Goal: Information Seeking & Learning: Compare options

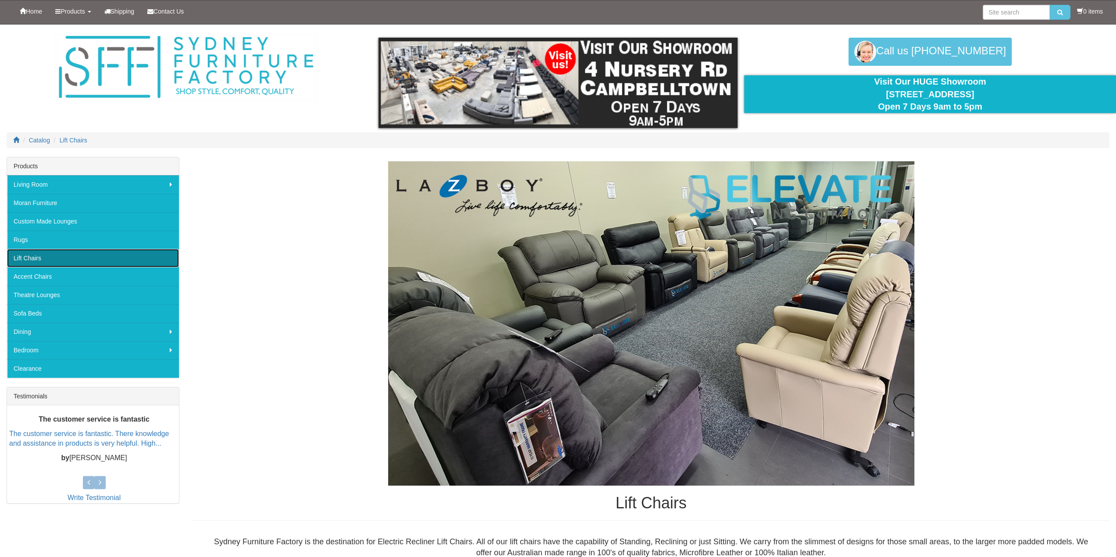
click at [51, 256] on link "Lift Chairs" at bounding box center [93, 258] width 172 height 18
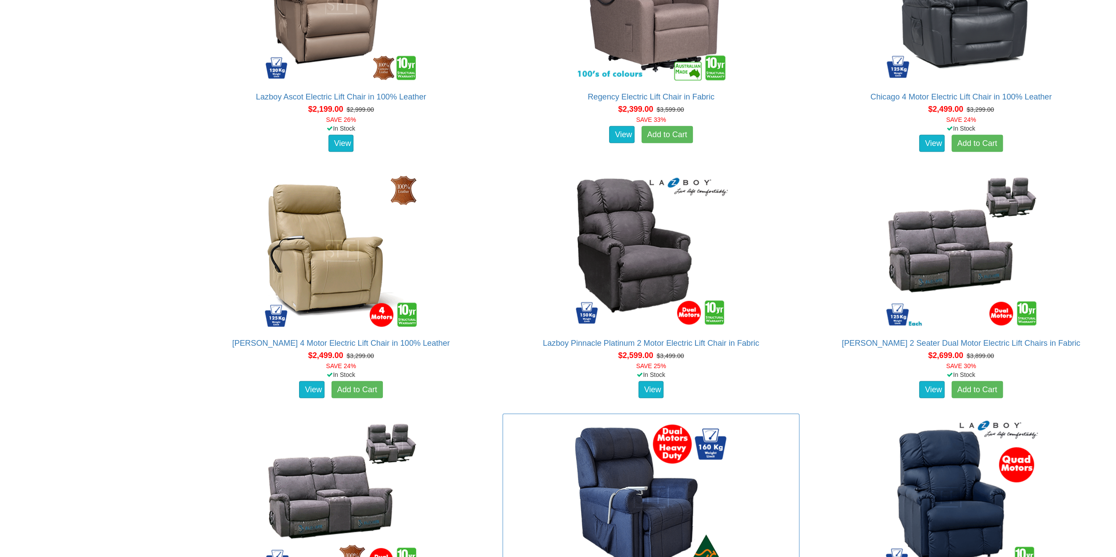
scroll to position [1710, 0]
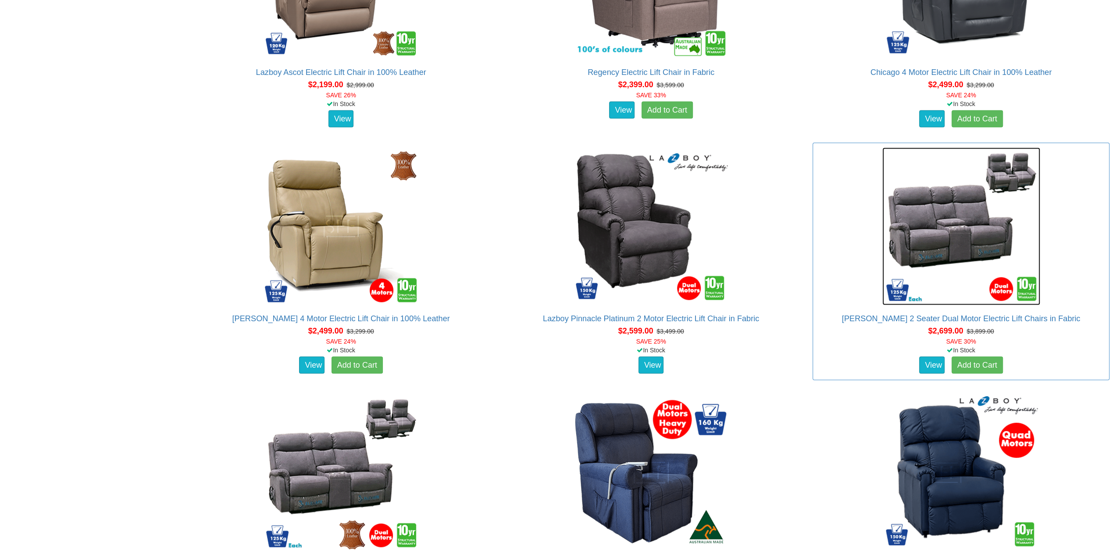
click at [964, 239] on img at bounding box center [961, 227] width 158 height 158
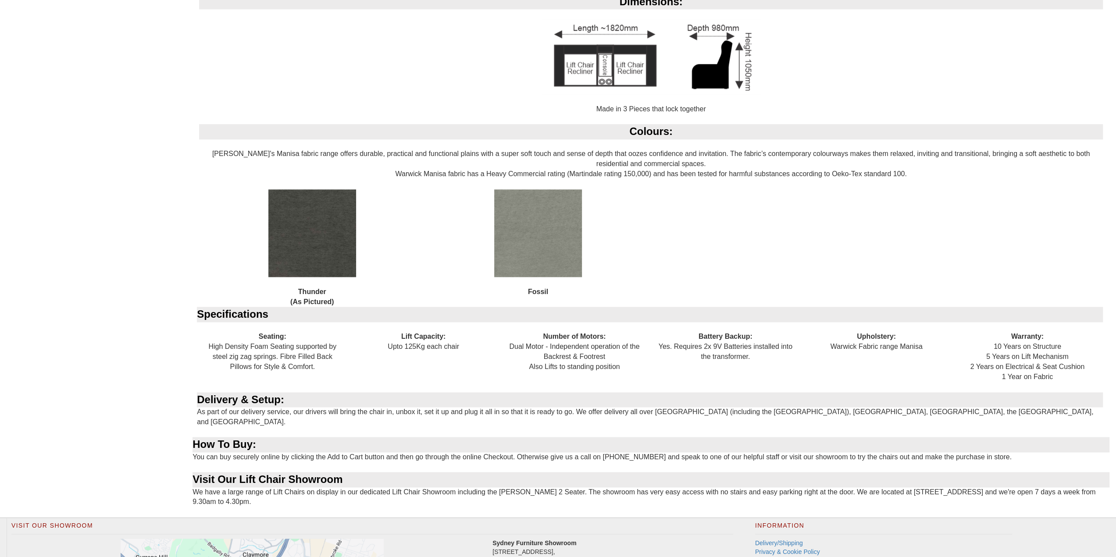
scroll to position [1053, 0]
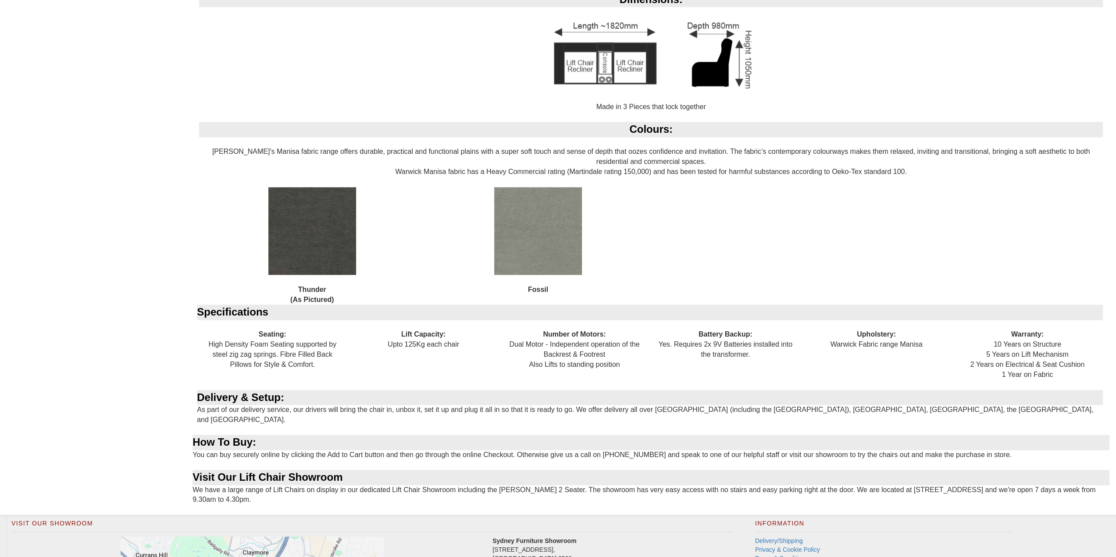
click at [324, 243] on img at bounding box center [312, 231] width 88 height 88
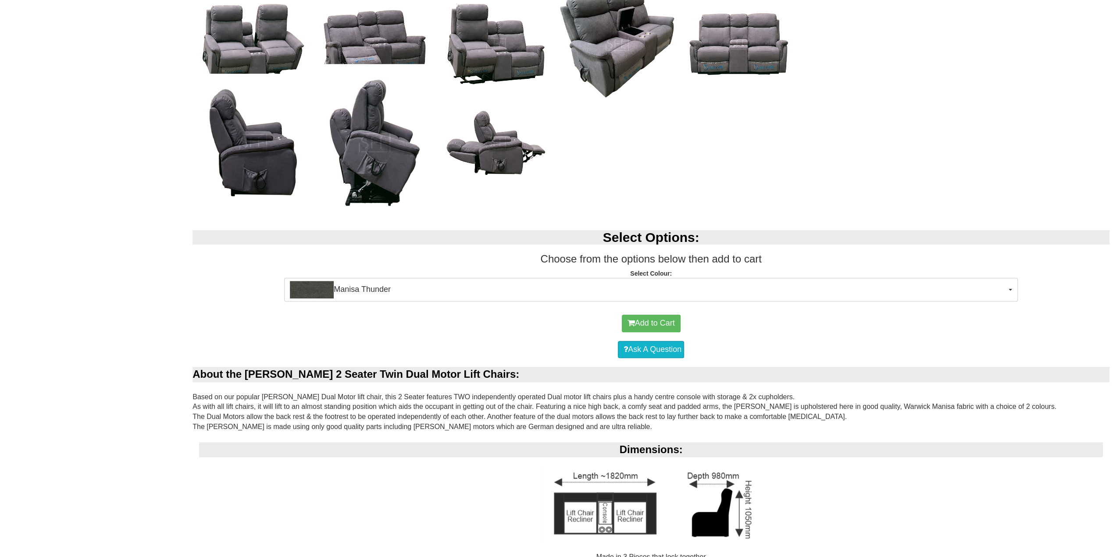
scroll to position [614, 0]
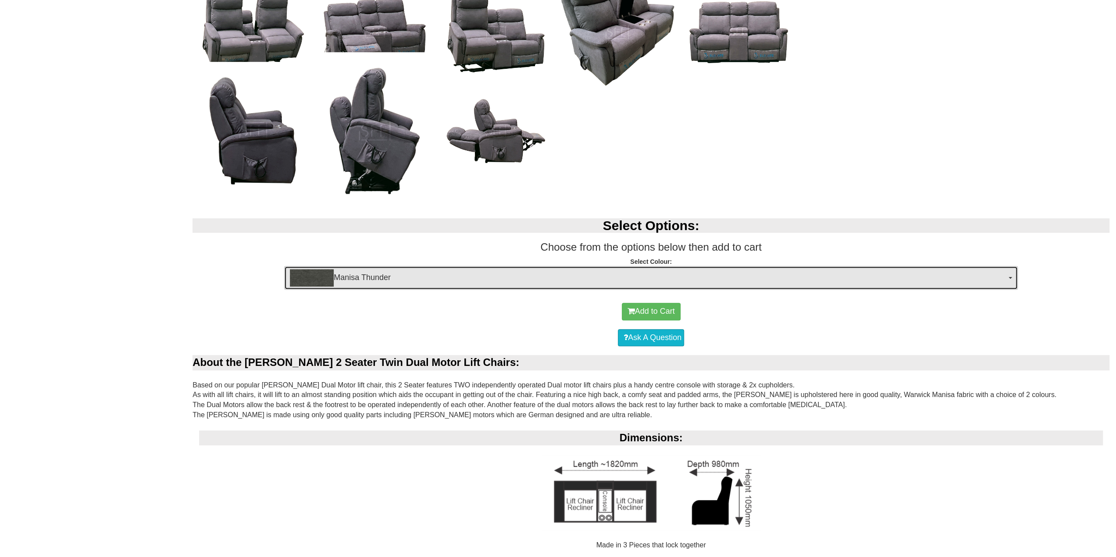
click at [1012, 279] on button "Manisa Thunder" at bounding box center [651, 278] width 734 height 24
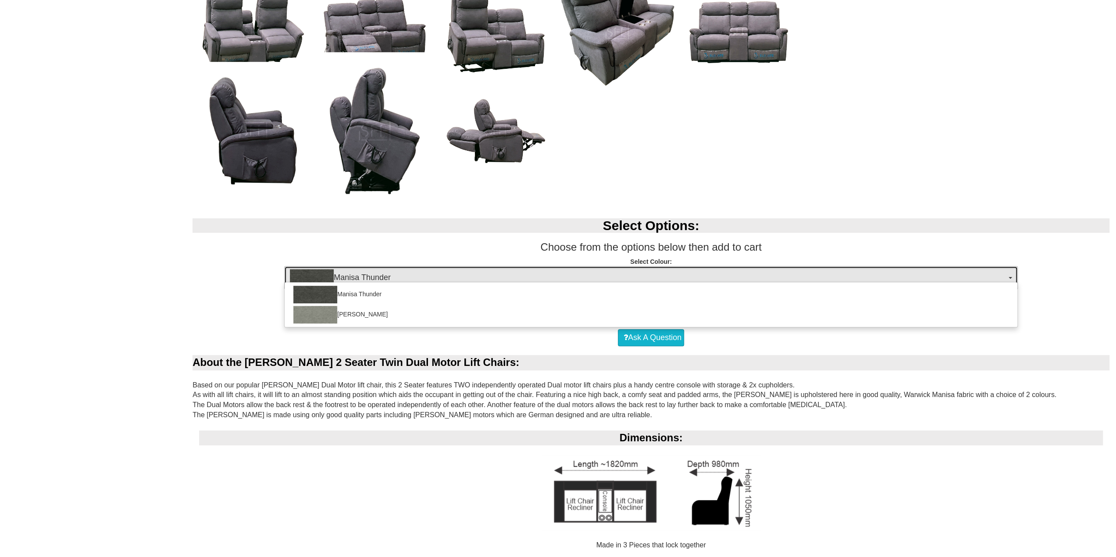
click at [1011, 279] on button "Manisa Thunder" at bounding box center [651, 278] width 734 height 24
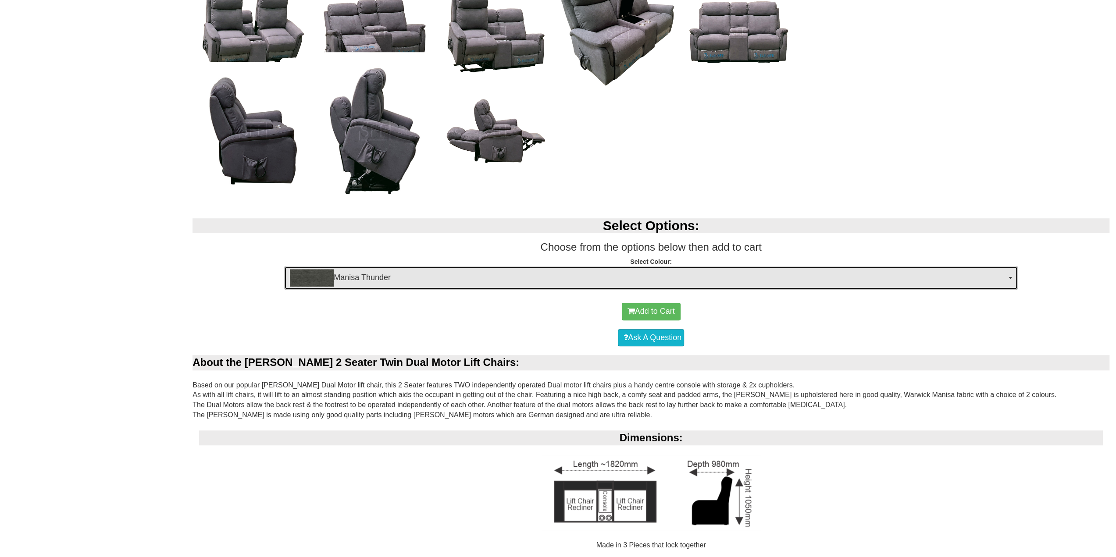
click at [1011, 279] on button "Manisa Thunder" at bounding box center [651, 278] width 734 height 24
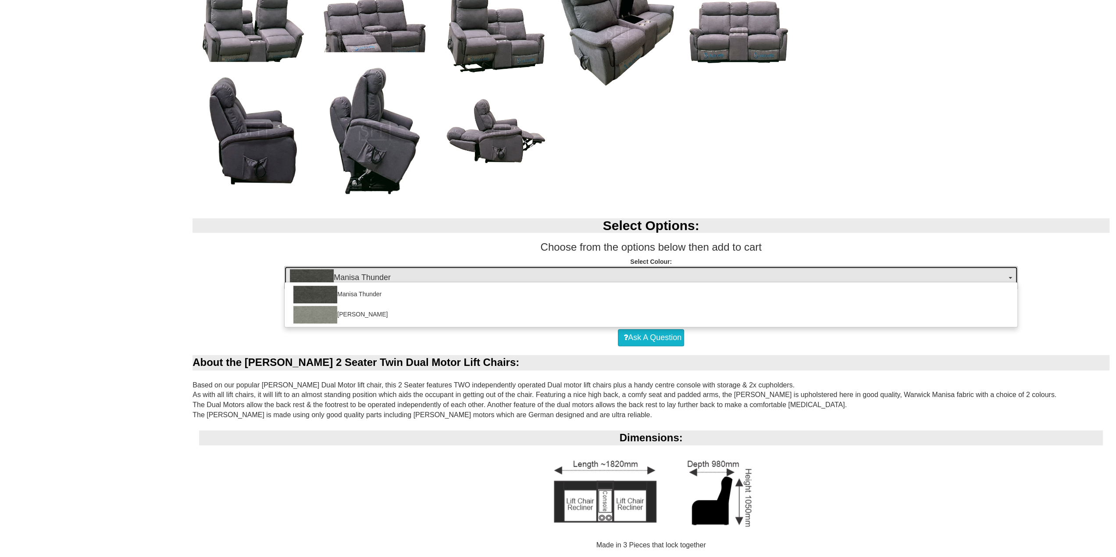
click at [1011, 279] on button "Manisa Thunder" at bounding box center [651, 278] width 734 height 24
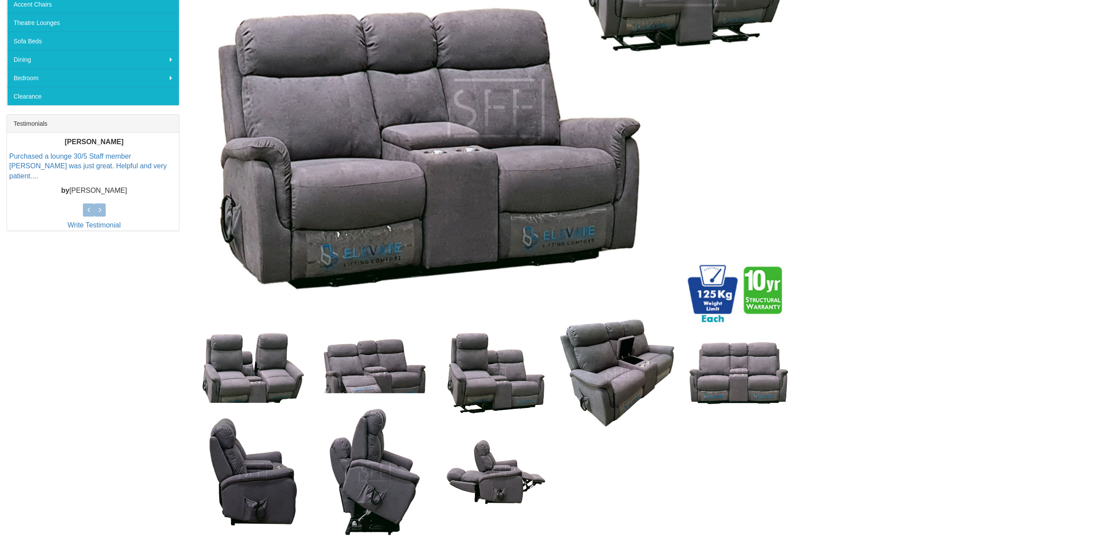
scroll to position [253, 0]
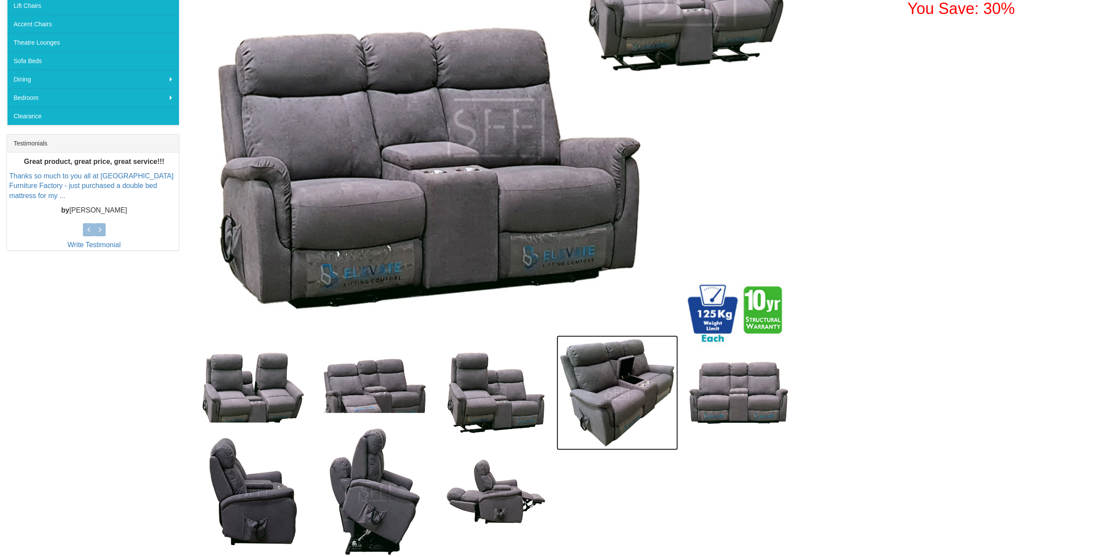
click at [621, 386] on img at bounding box center [617, 393] width 121 height 115
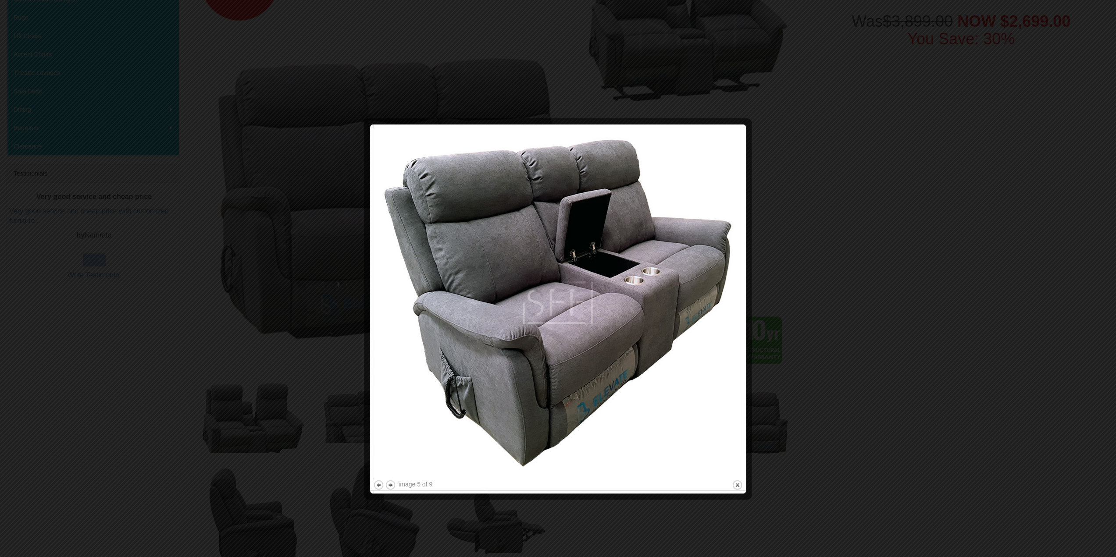
scroll to position [209, 0]
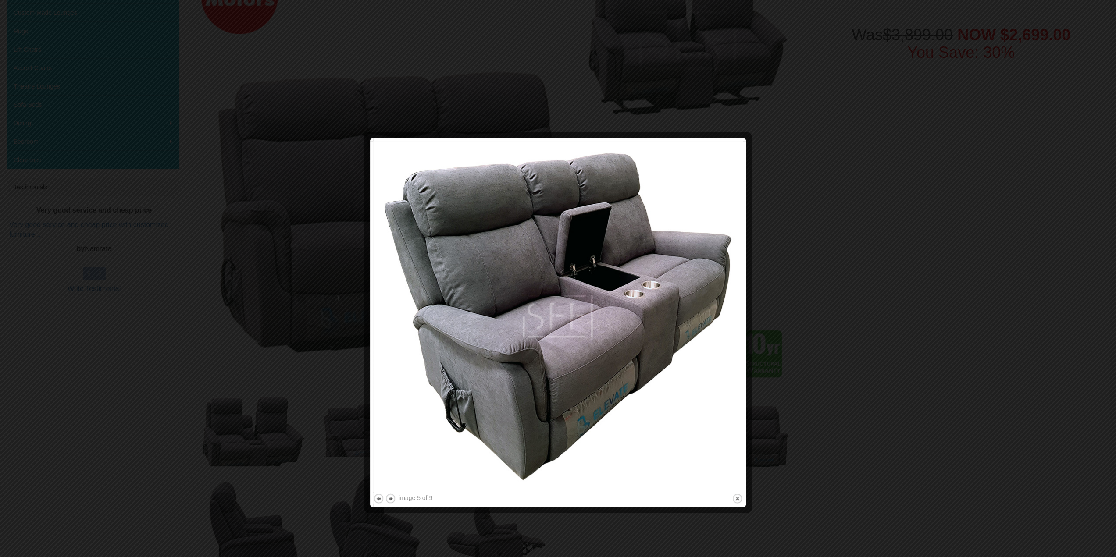
click at [290, 190] on div at bounding box center [558, 278] width 1116 height 557
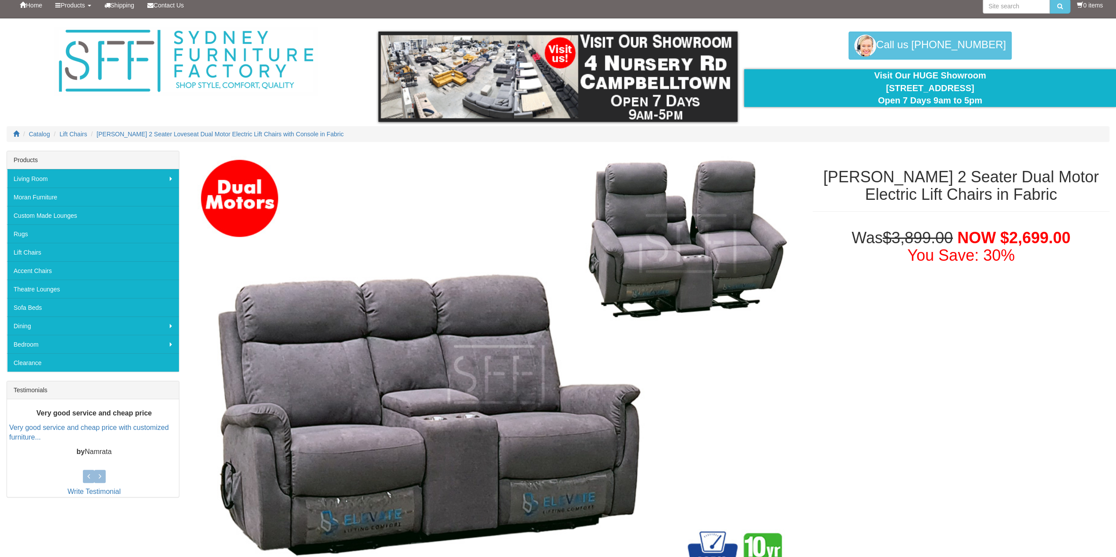
scroll to position [0, 0]
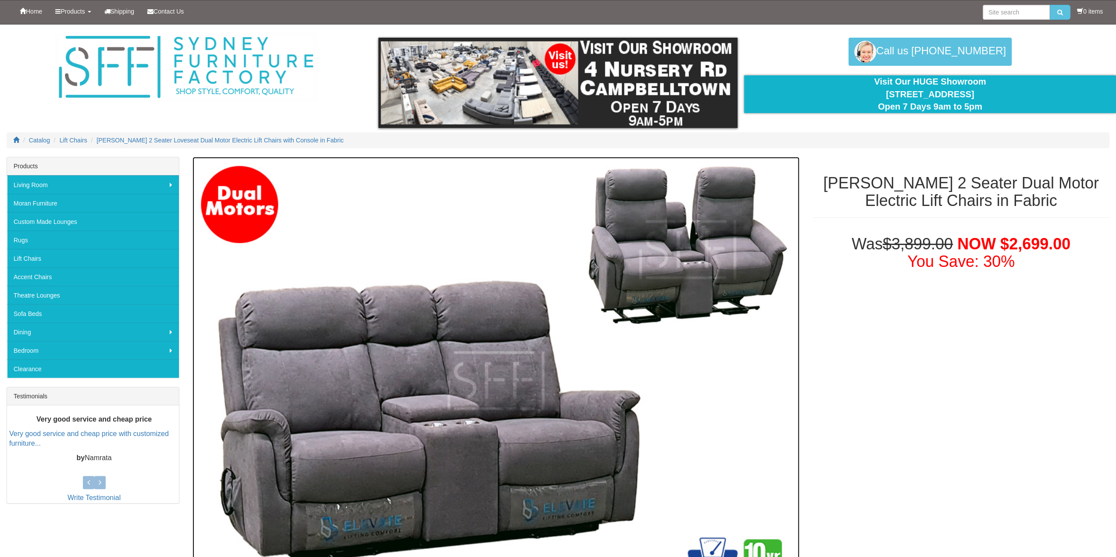
click at [671, 249] on img at bounding box center [496, 381] width 607 height 449
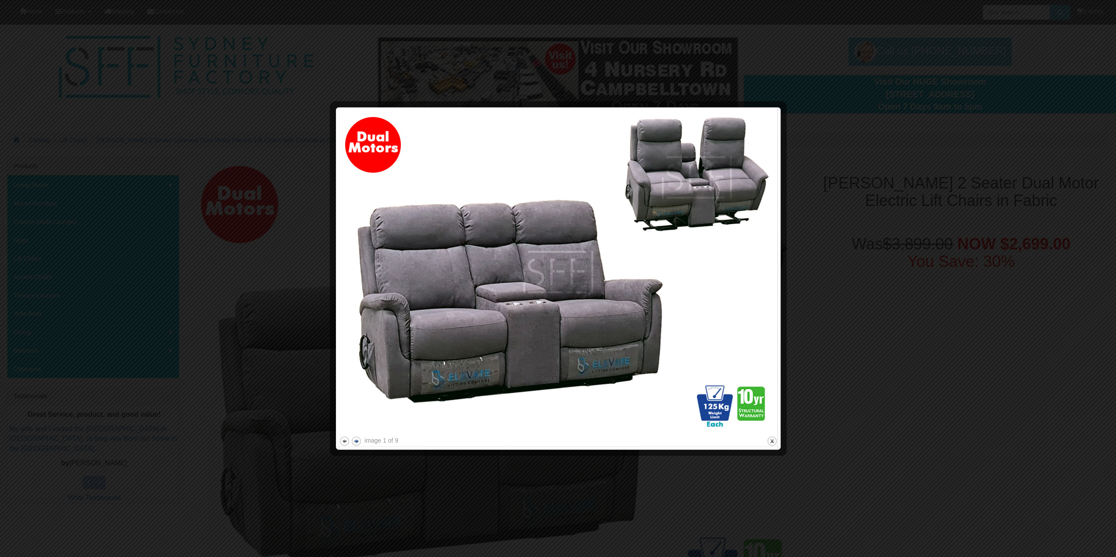
click at [357, 442] on button "next" at bounding box center [356, 441] width 11 height 11
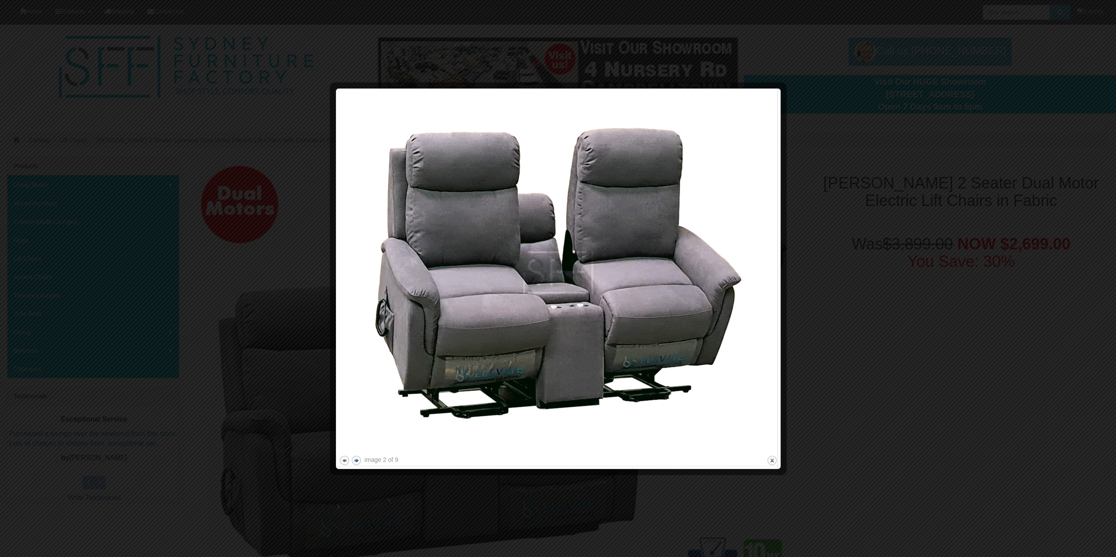
click at [357, 442] on img at bounding box center [558, 273] width 439 height 362
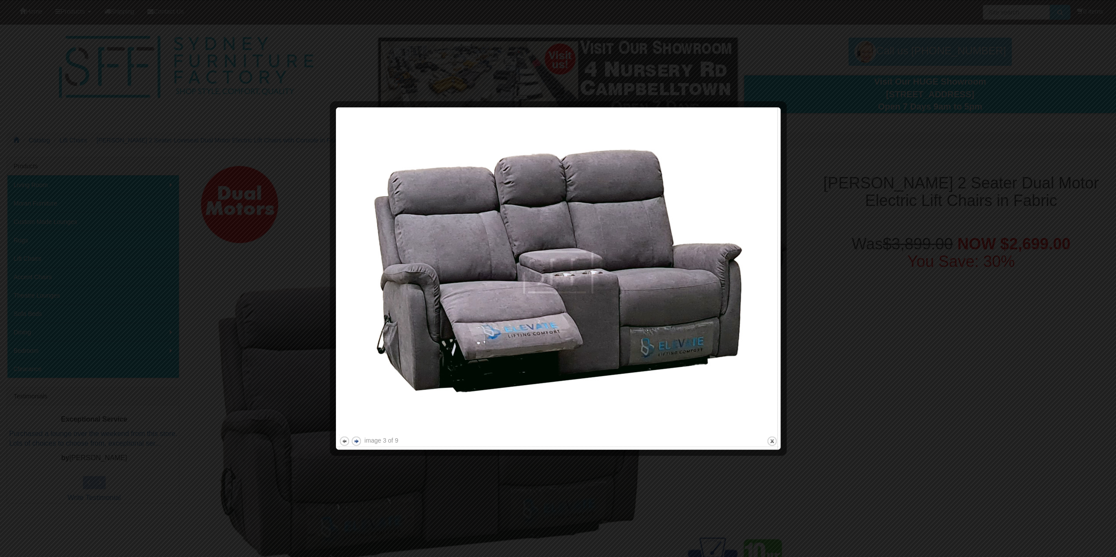
click at [357, 442] on button "next" at bounding box center [356, 441] width 11 height 11
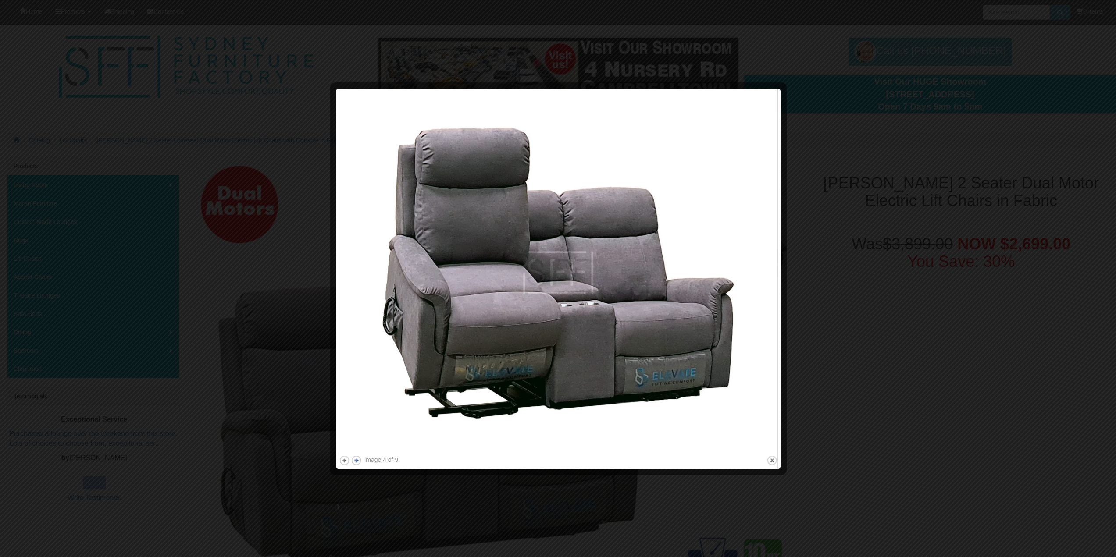
click at [357, 442] on img at bounding box center [558, 273] width 439 height 362
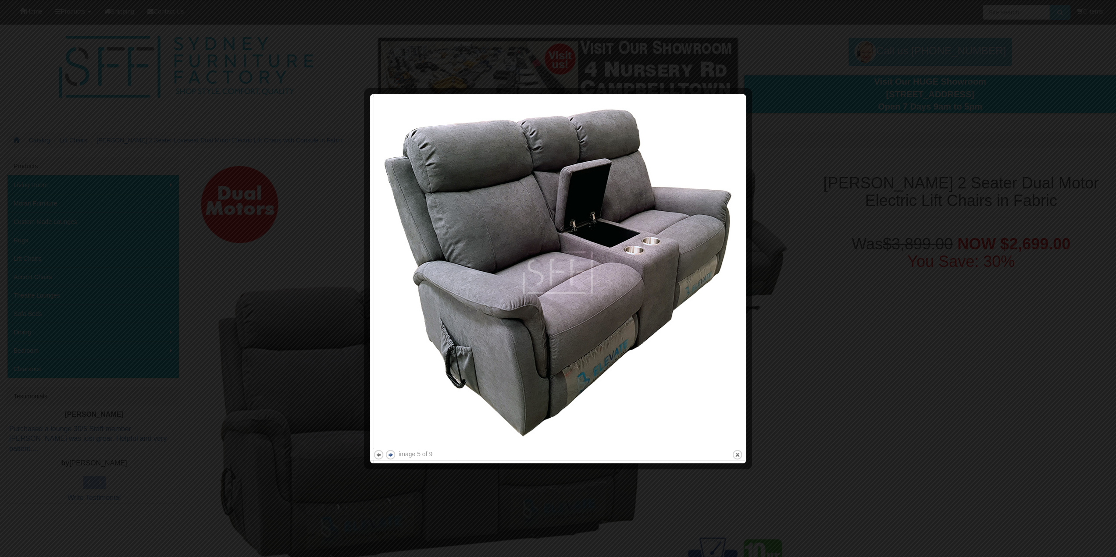
click at [357, 442] on div at bounding box center [558, 278] width 1116 height 557
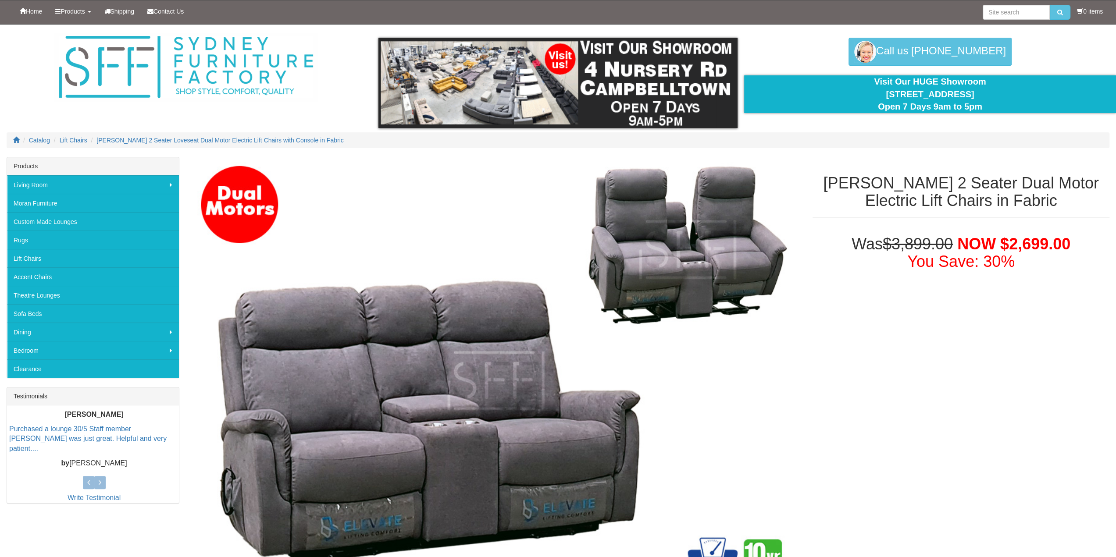
scroll to position [375, 0]
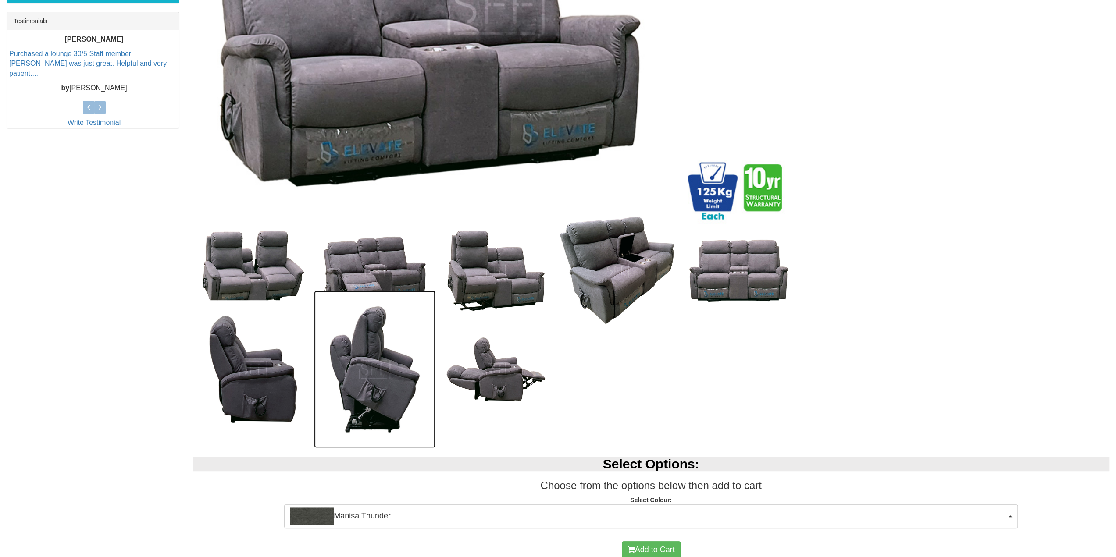
click at [371, 404] on img at bounding box center [374, 369] width 121 height 157
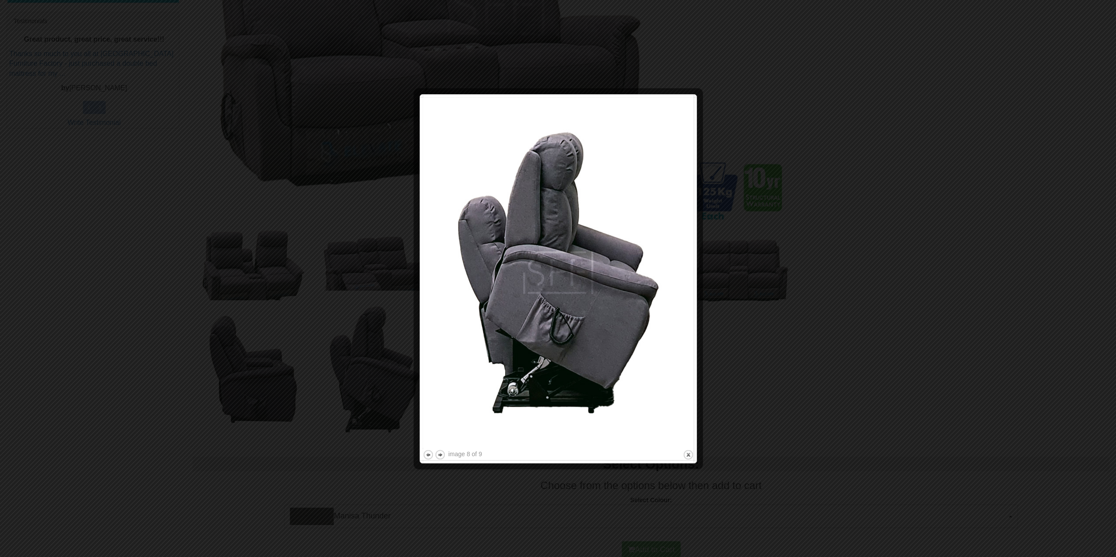
click at [896, 113] on div at bounding box center [558, 278] width 1116 height 557
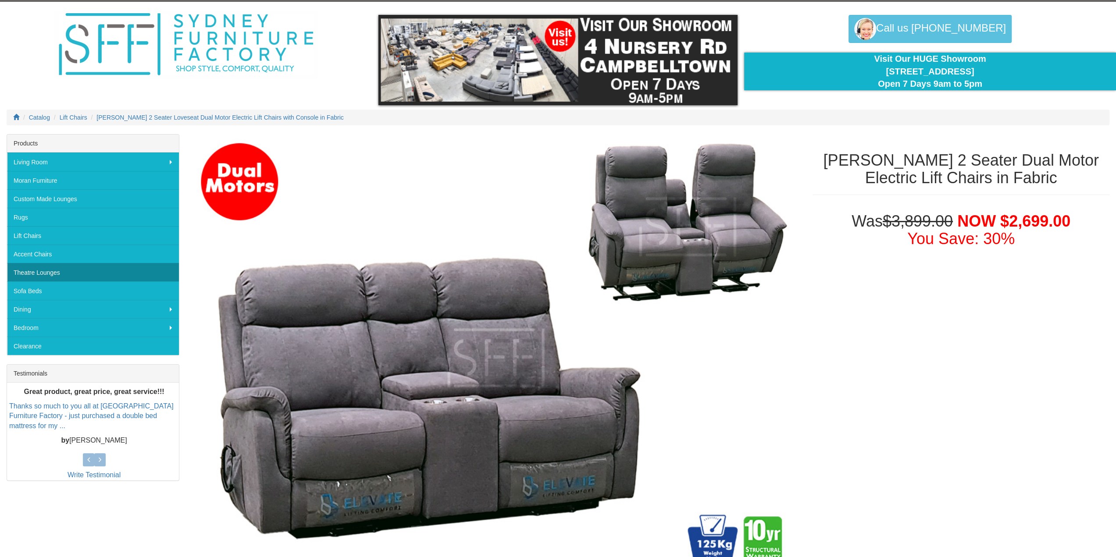
scroll to position [0, 0]
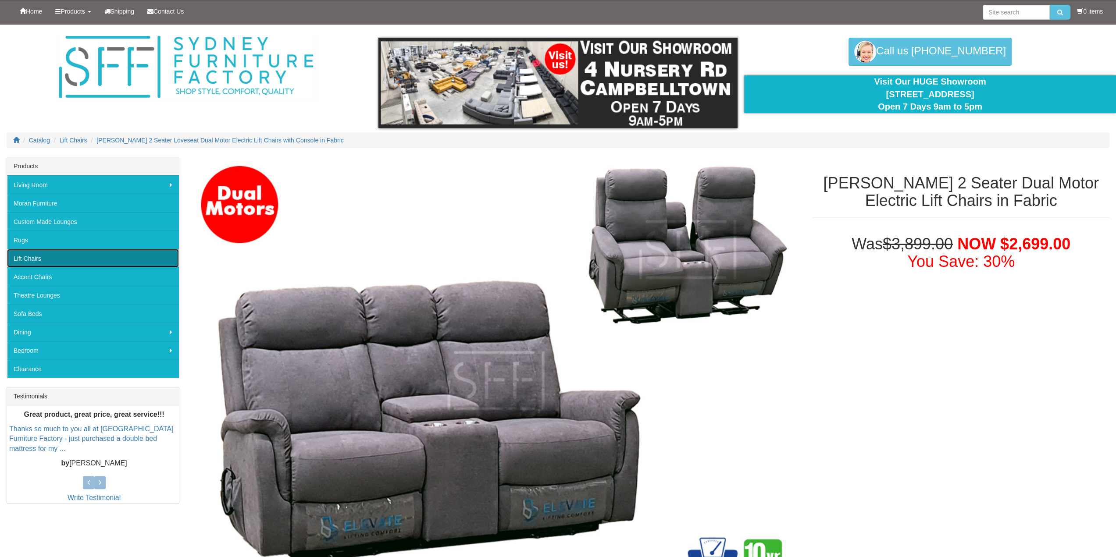
click at [25, 261] on link "Lift Chairs" at bounding box center [93, 258] width 172 height 18
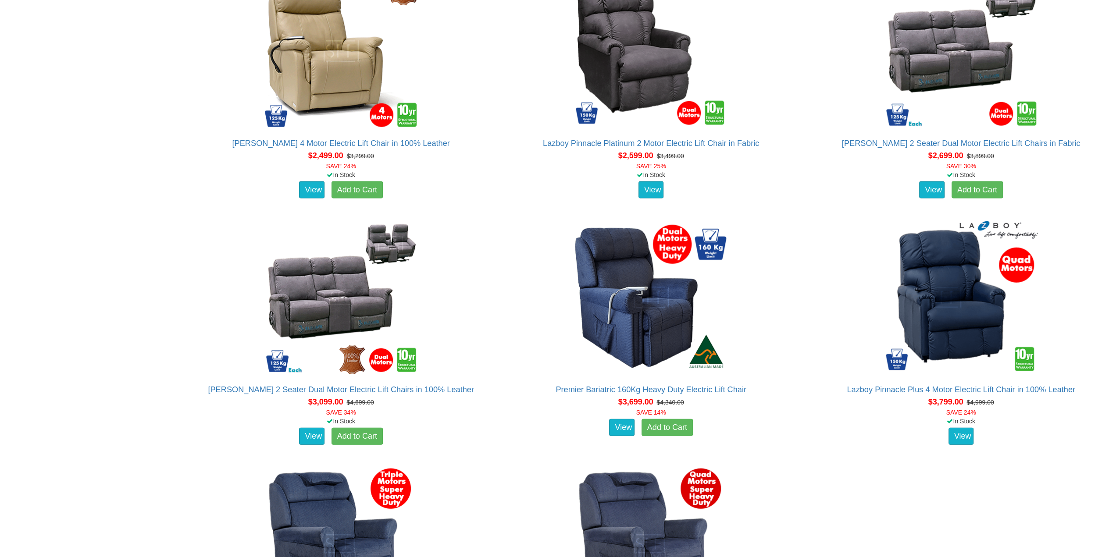
scroll to position [1974, 0]
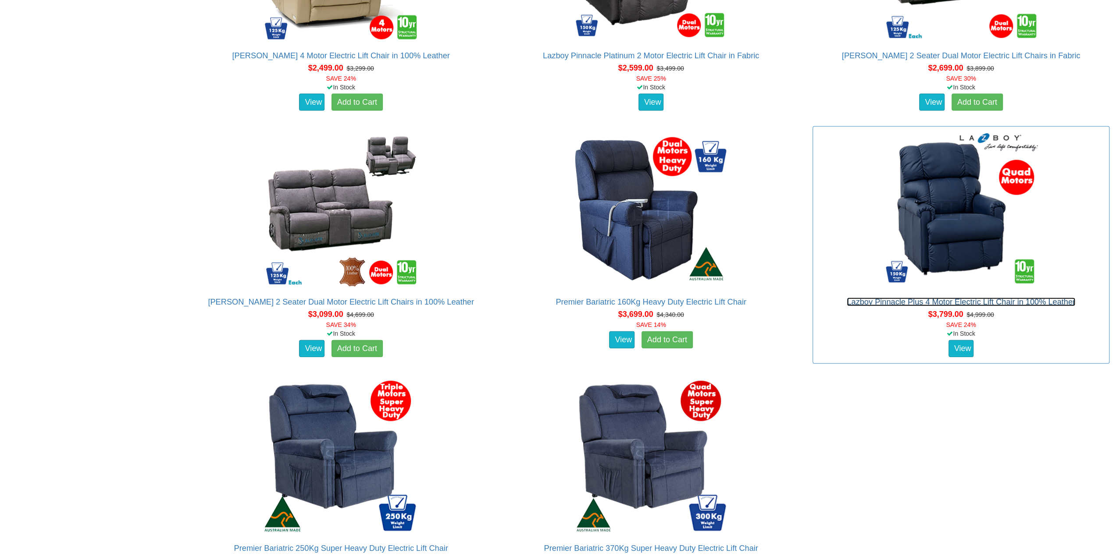
click at [961, 300] on link "Lazboy Pinnacle Plus 4 Motor Electric Lift Chair in 100% Leather" at bounding box center [961, 302] width 228 height 9
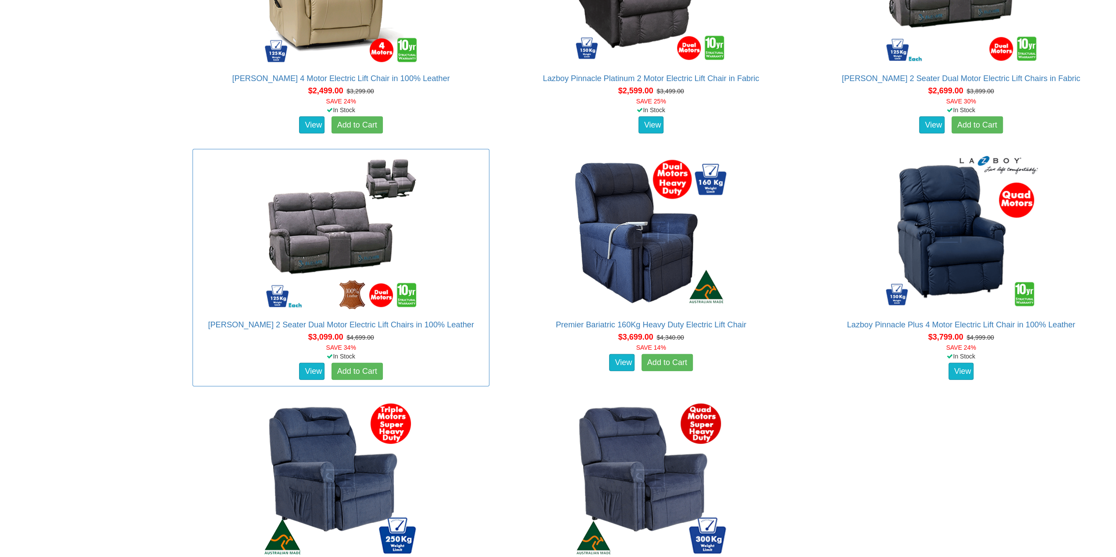
scroll to position [1928, 0]
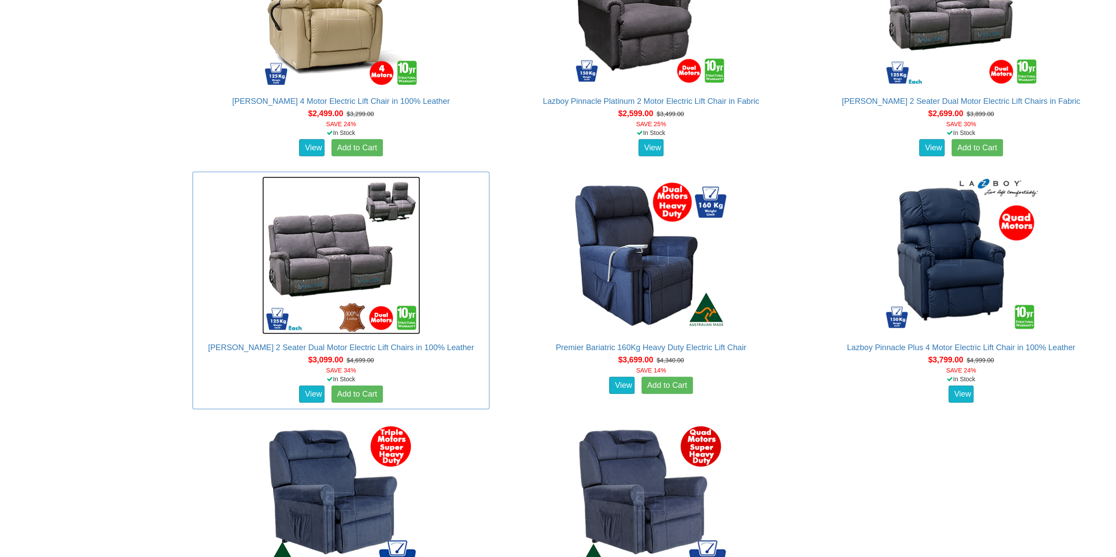
click at [339, 268] on img at bounding box center [341, 256] width 158 height 158
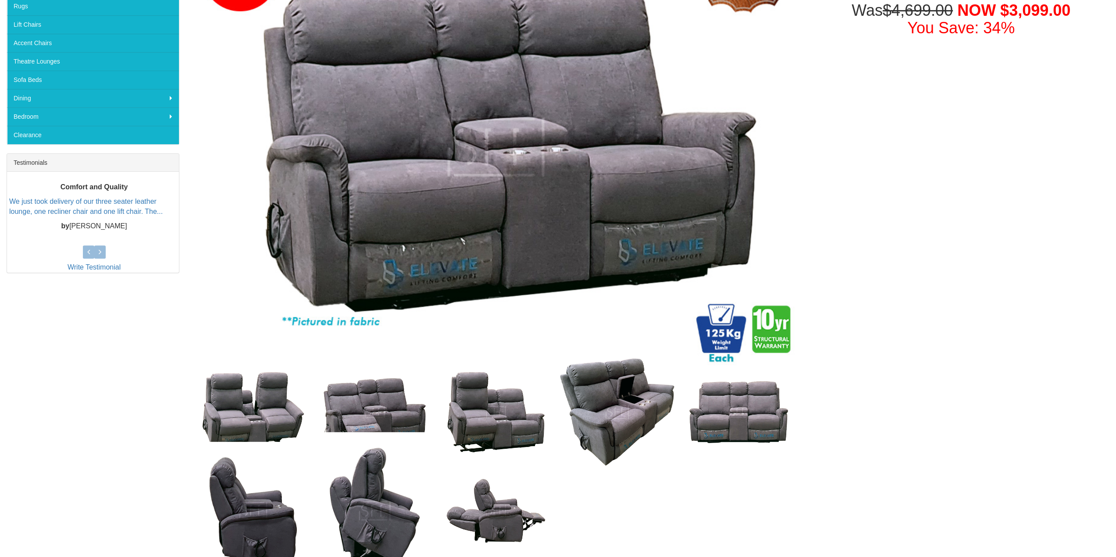
scroll to position [351, 0]
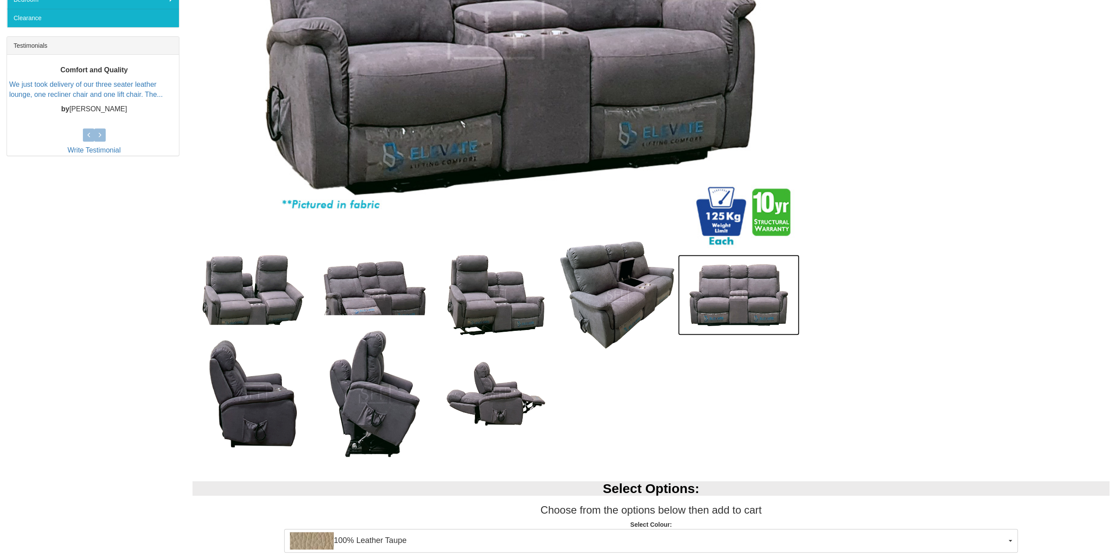
click at [734, 312] on img at bounding box center [738, 295] width 121 height 81
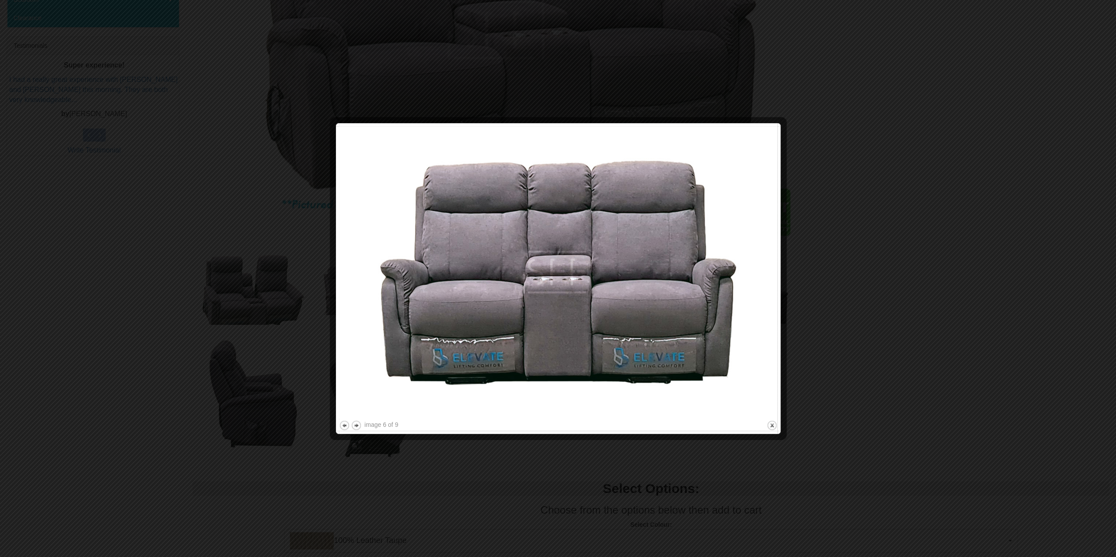
click at [462, 278] on img at bounding box center [558, 272] width 439 height 293
